Goal: Transaction & Acquisition: Download file/media

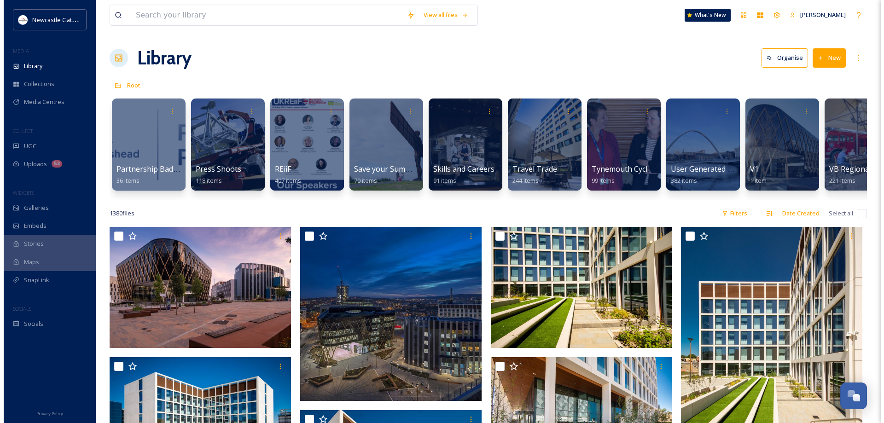
scroll to position [0, 1745]
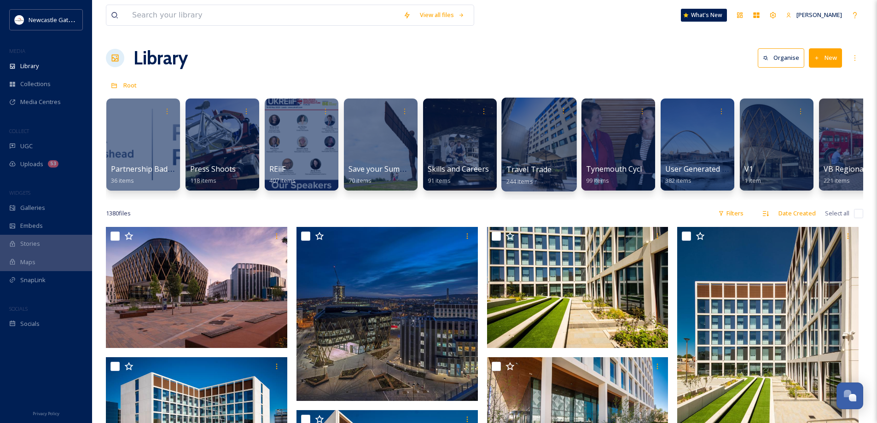
click at [546, 141] on div at bounding box center [538, 145] width 75 height 94
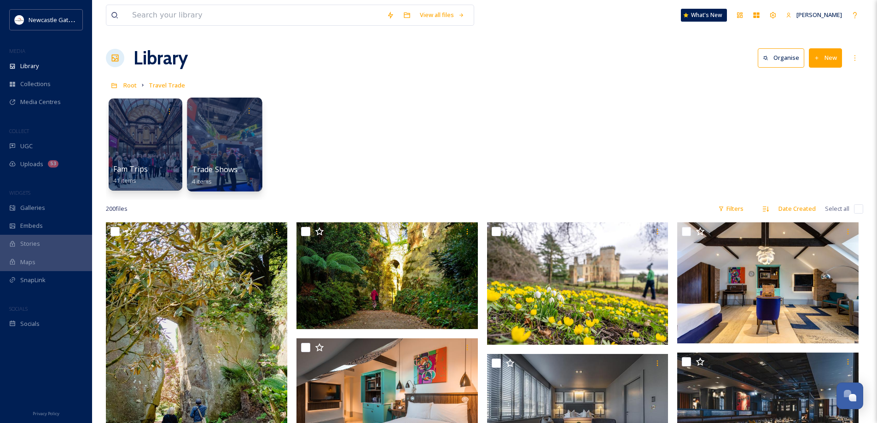
click at [226, 135] on div at bounding box center [224, 145] width 75 height 94
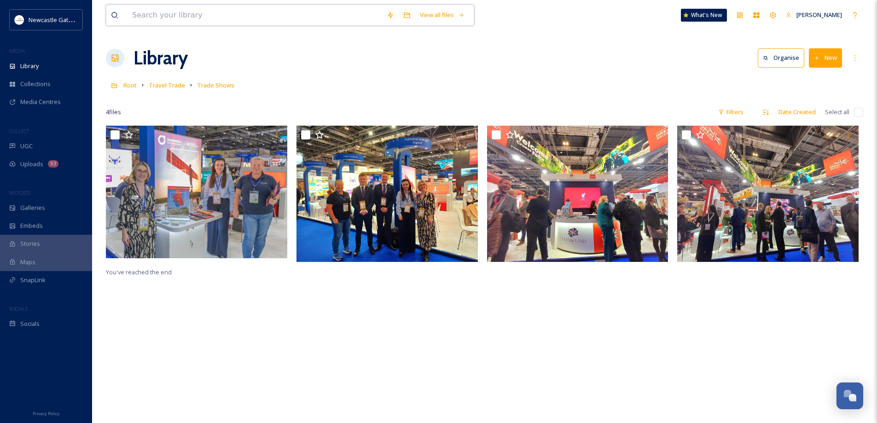
click at [173, 17] on input at bounding box center [255, 15] width 255 height 20
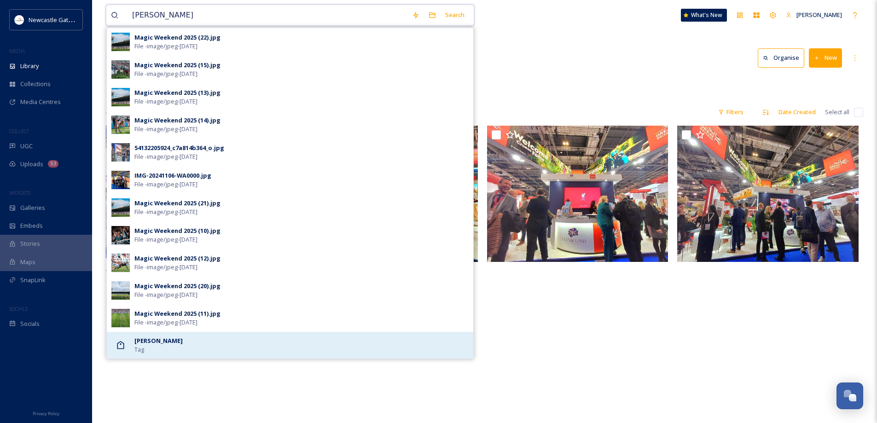
type input "[PERSON_NAME]"
click at [170, 339] on strong "[PERSON_NAME]" at bounding box center [158, 341] width 48 height 8
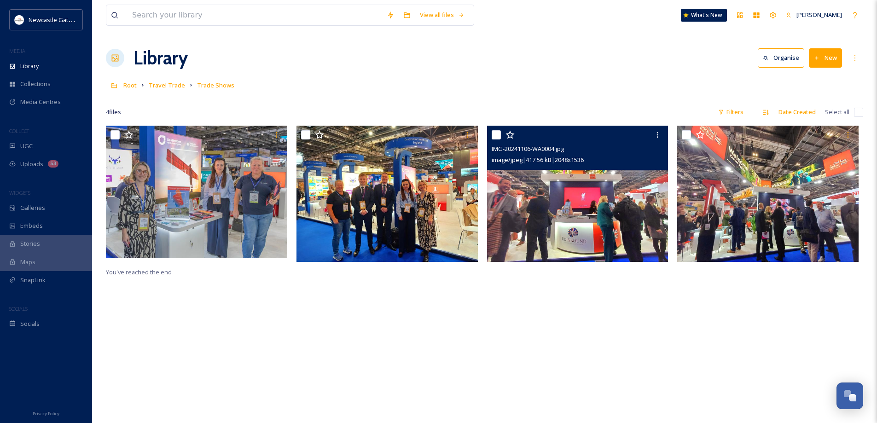
click at [583, 203] on img at bounding box center [577, 194] width 181 height 136
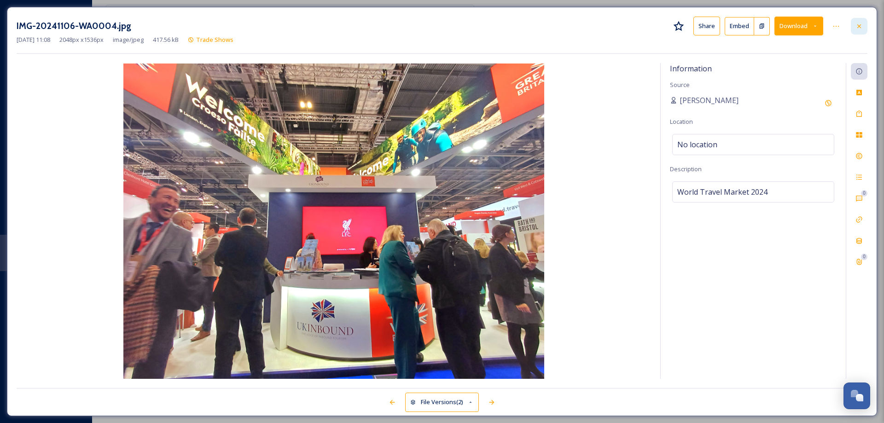
click at [862, 25] on icon at bounding box center [859, 26] width 7 height 7
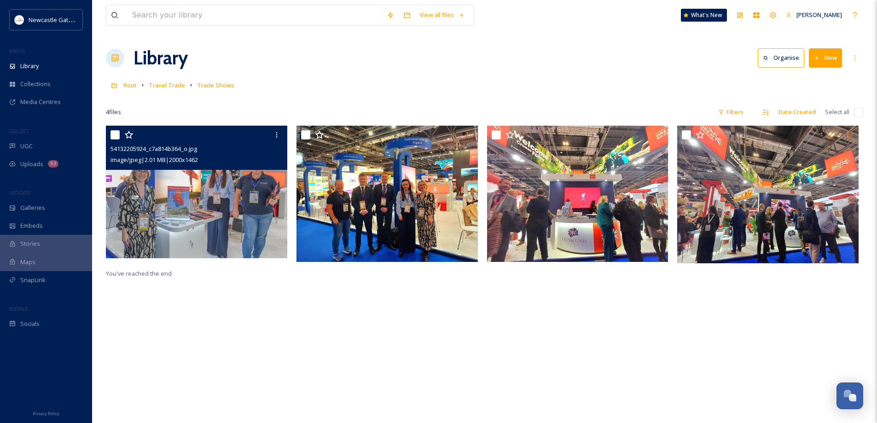
click at [233, 230] on img at bounding box center [196, 192] width 181 height 133
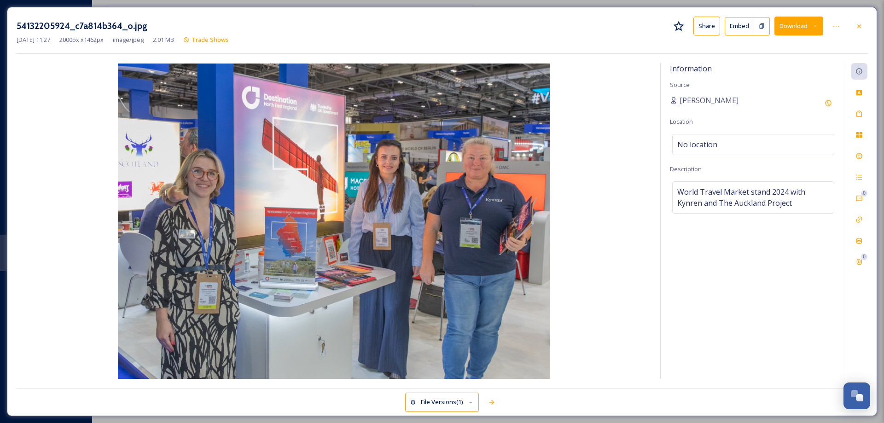
click at [799, 21] on button "Download" at bounding box center [799, 26] width 49 height 19
click at [774, 42] on div "Download Original (2000 x 1462)" at bounding box center [775, 47] width 96 height 18
